Goal: Task Accomplishment & Management: Manage account settings

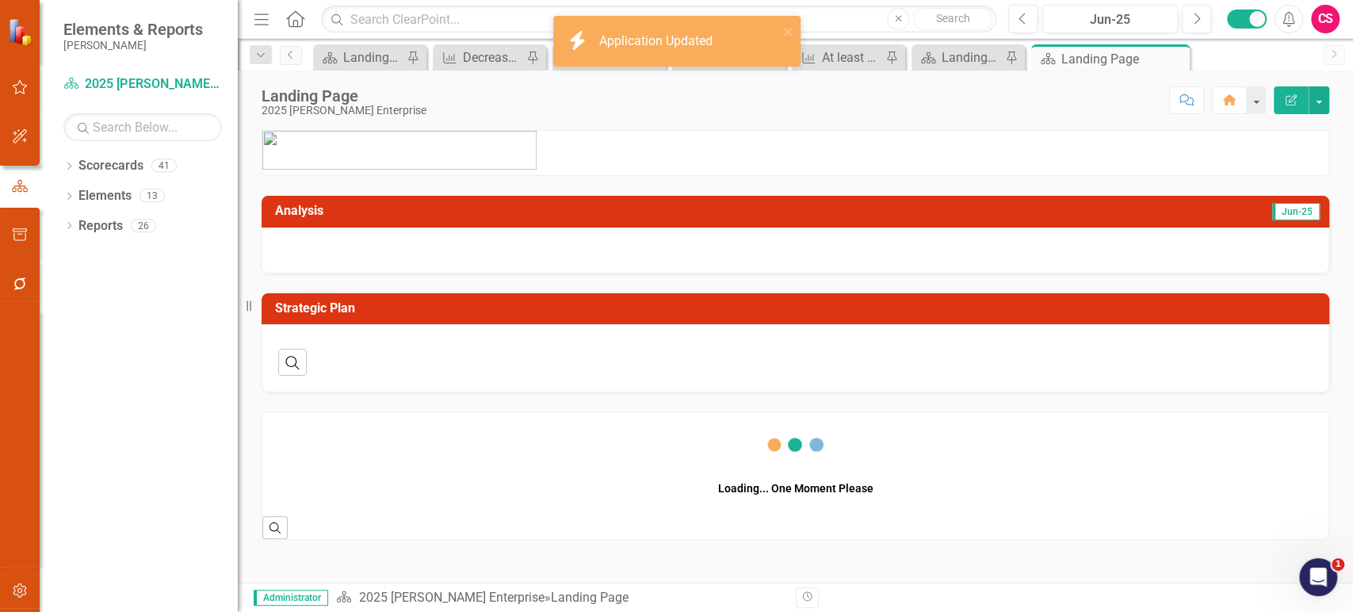
click at [25, 584] on icon "button" at bounding box center [20, 590] width 17 height 13
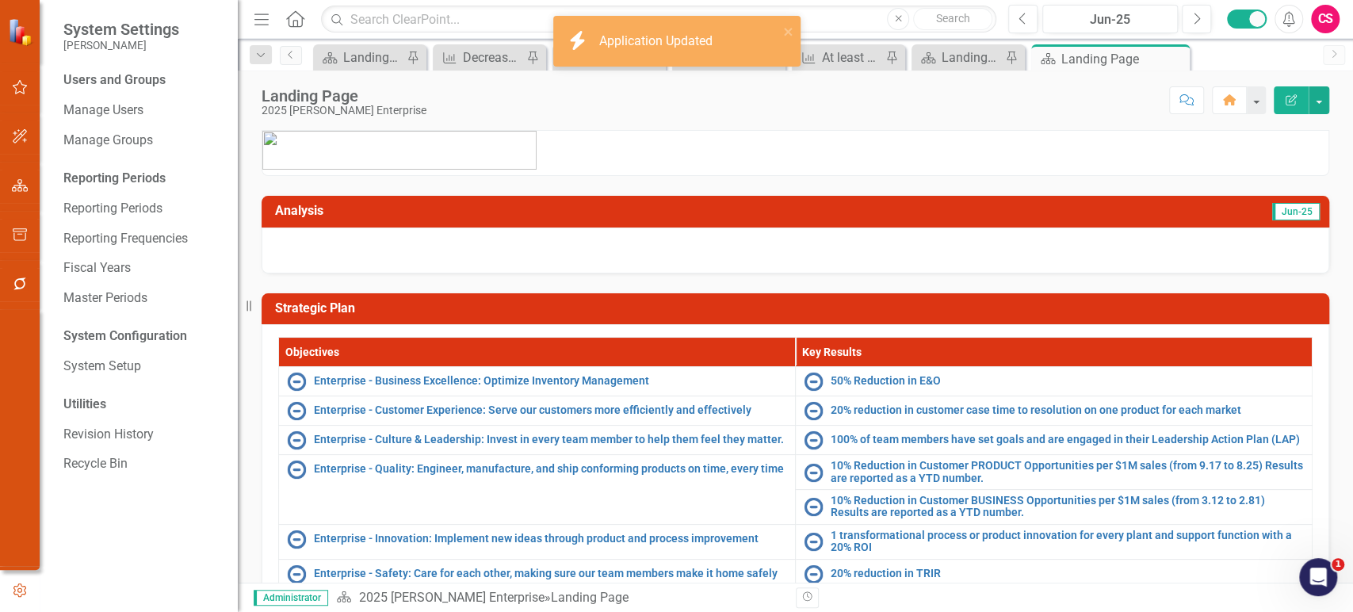
click at [14, 584] on icon "button" at bounding box center [19, 591] width 17 height 14
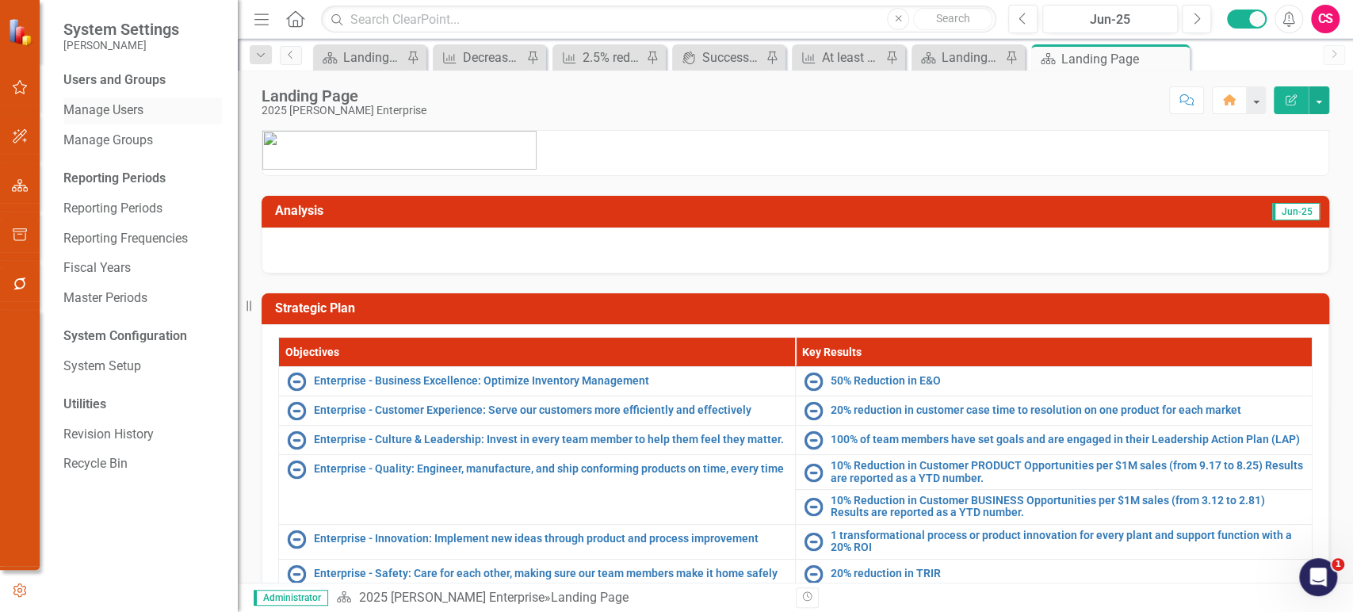
click at [125, 105] on link "Manage Users" at bounding box center [142, 110] width 159 height 18
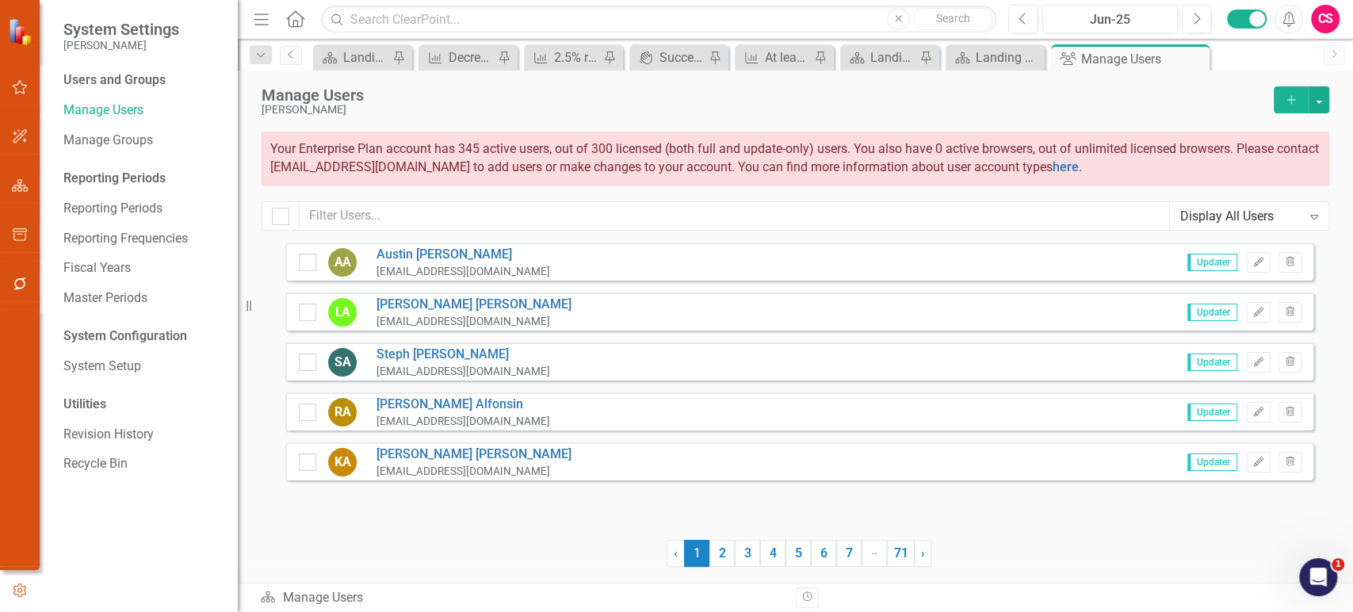
click at [473, 149] on span "Your Enterprise Plan account has 345 active users, out of 300 licensed (both fu…" at bounding box center [794, 157] width 1049 height 33
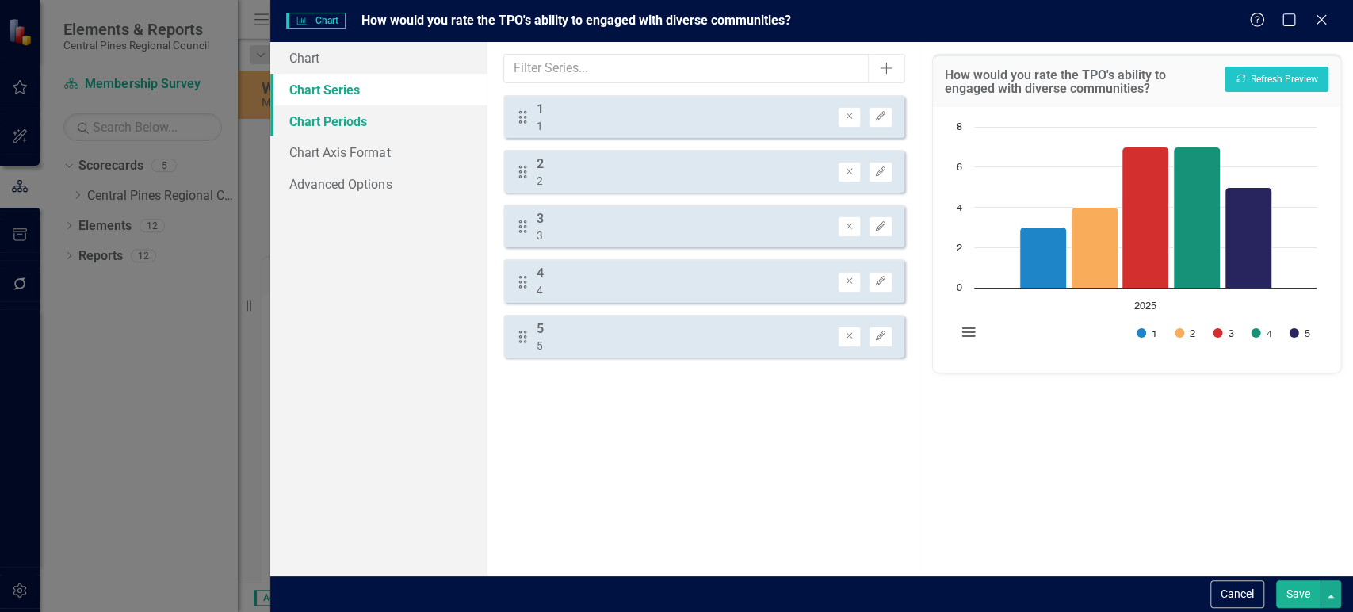
click at [408, 134] on link "Chart Periods" at bounding box center [378, 121] width 216 height 32
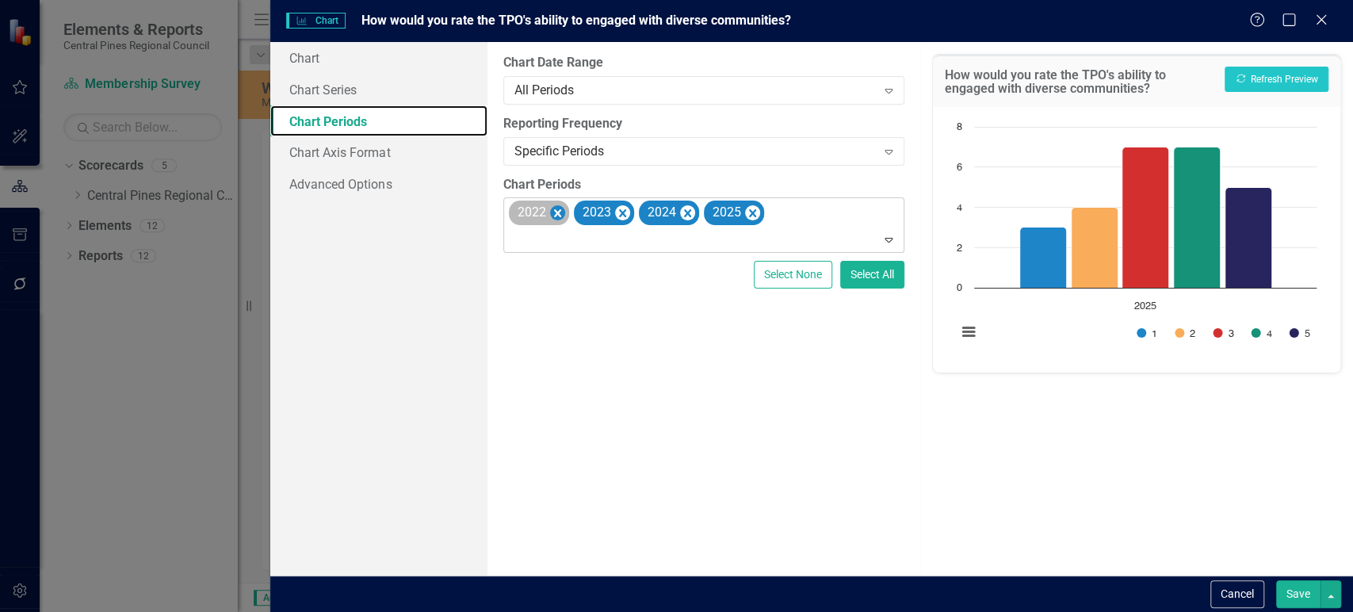
click at [558, 216] on icon "Remove 2022" at bounding box center [556, 213] width 7 height 8
click at [558, 216] on icon "Remove 2023" at bounding box center [556, 213] width 7 height 8
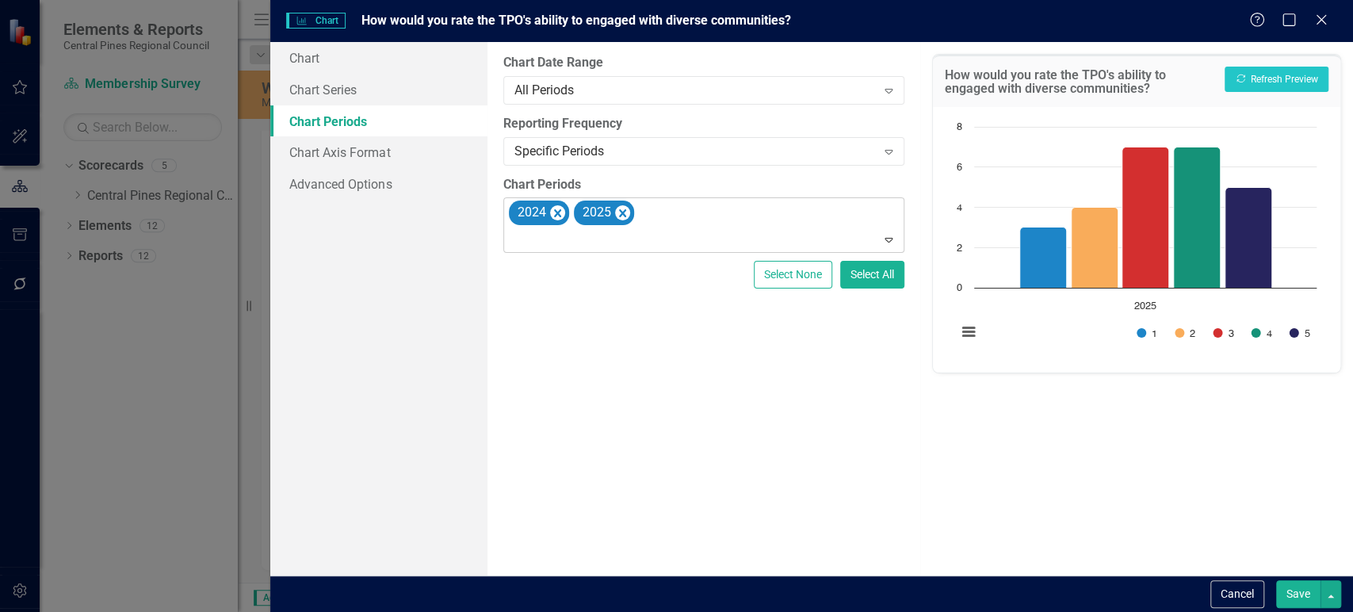
click at [558, 216] on icon "Remove 2024" at bounding box center [556, 213] width 7 height 8
click at [1292, 596] on button "Save" at bounding box center [1298, 594] width 44 height 28
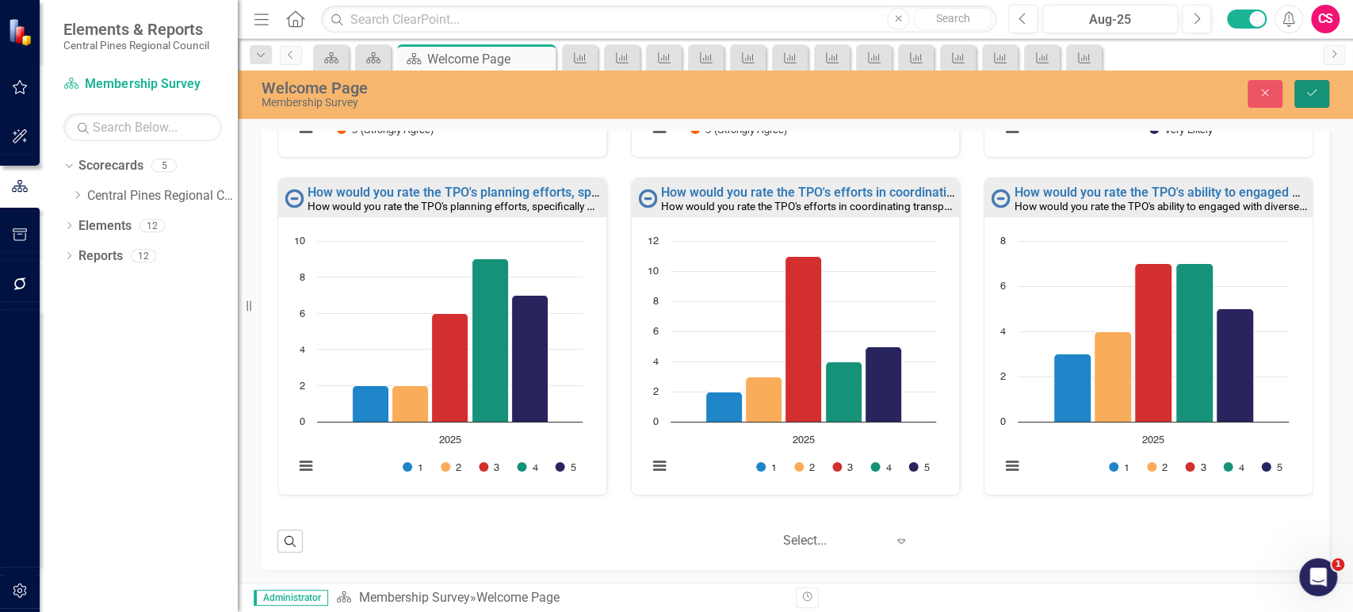
click at [1314, 101] on button "Save" at bounding box center [1312, 94] width 35 height 28
